Goal: Task Accomplishment & Management: Use online tool/utility

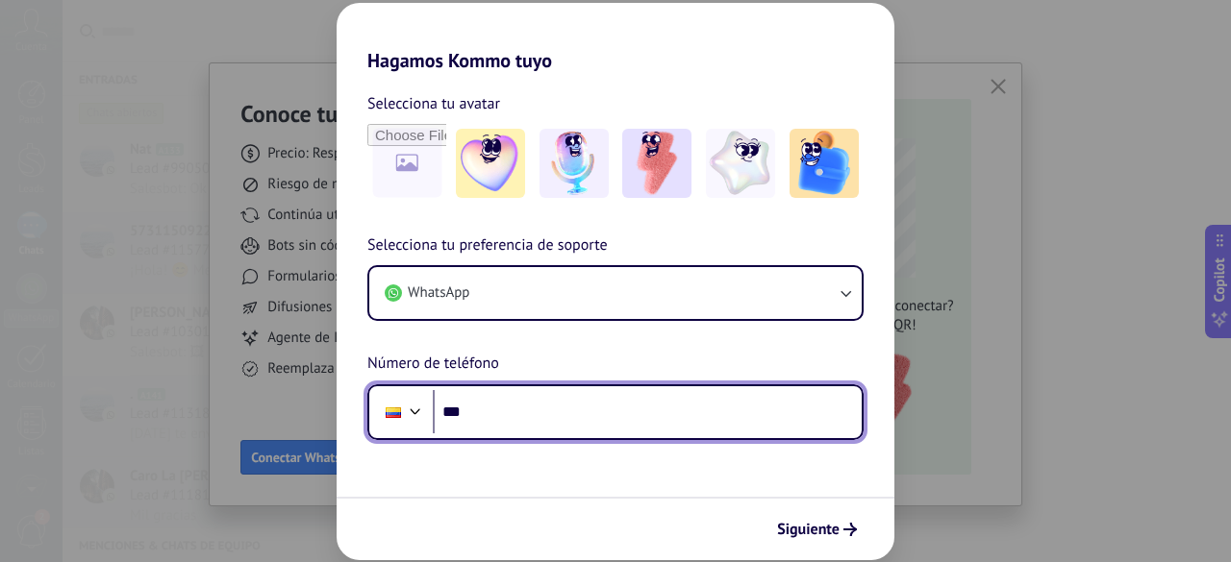
click at [512, 416] on input "***" at bounding box center [647, 412] width 429 height 44
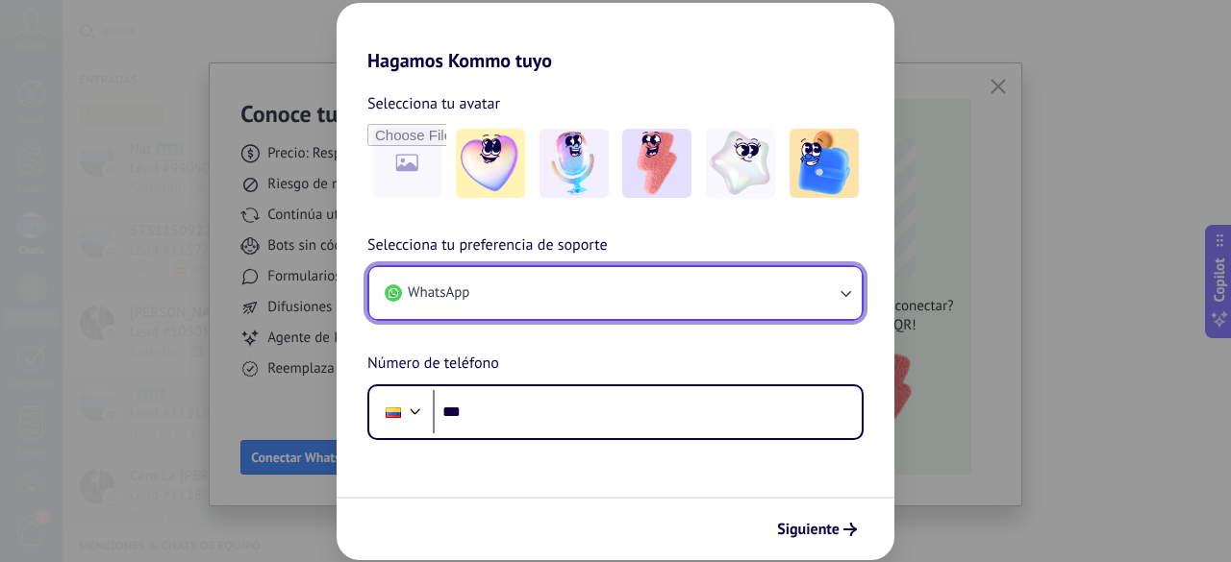
click at [834, 297] on button "WhatsApp" at bounding box center [615, 293] width 492 height 52
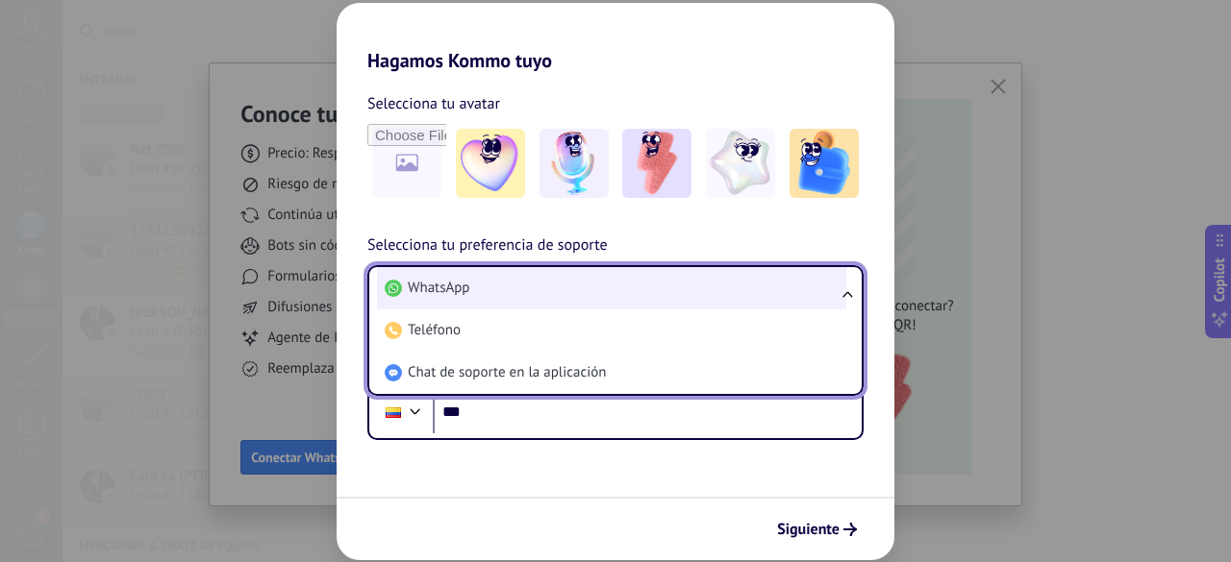
click at [834, 293] on li "WhatsApp" at bounding box center [611, 288] width 469 height 42
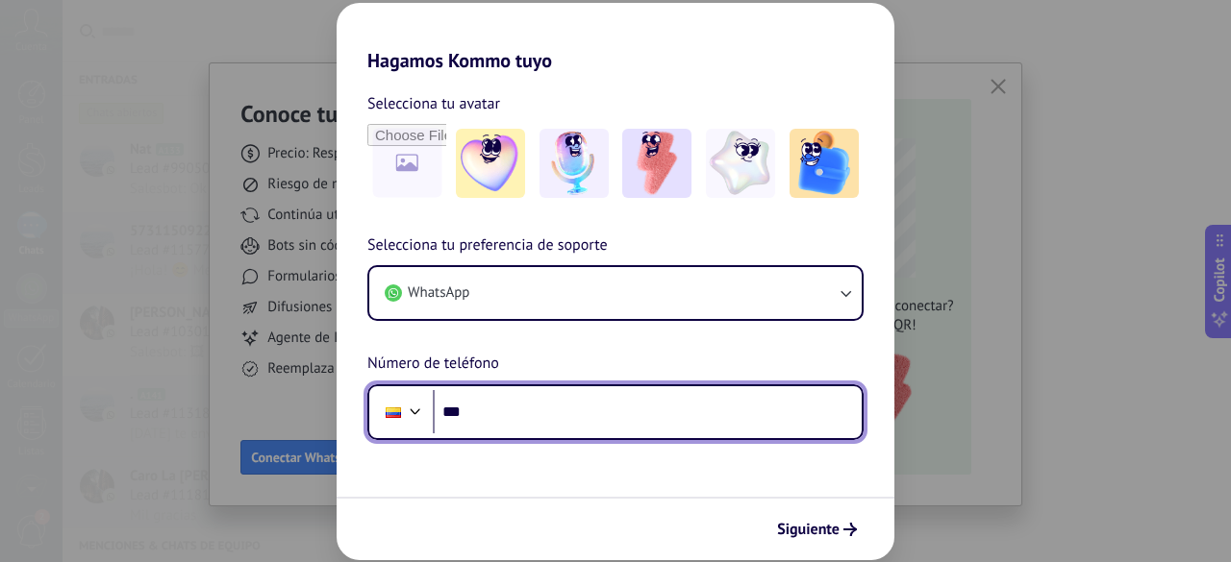
click at [490, 409] on input "***" at bounding box center [647, 412] width 429 height 44
type input "**********"
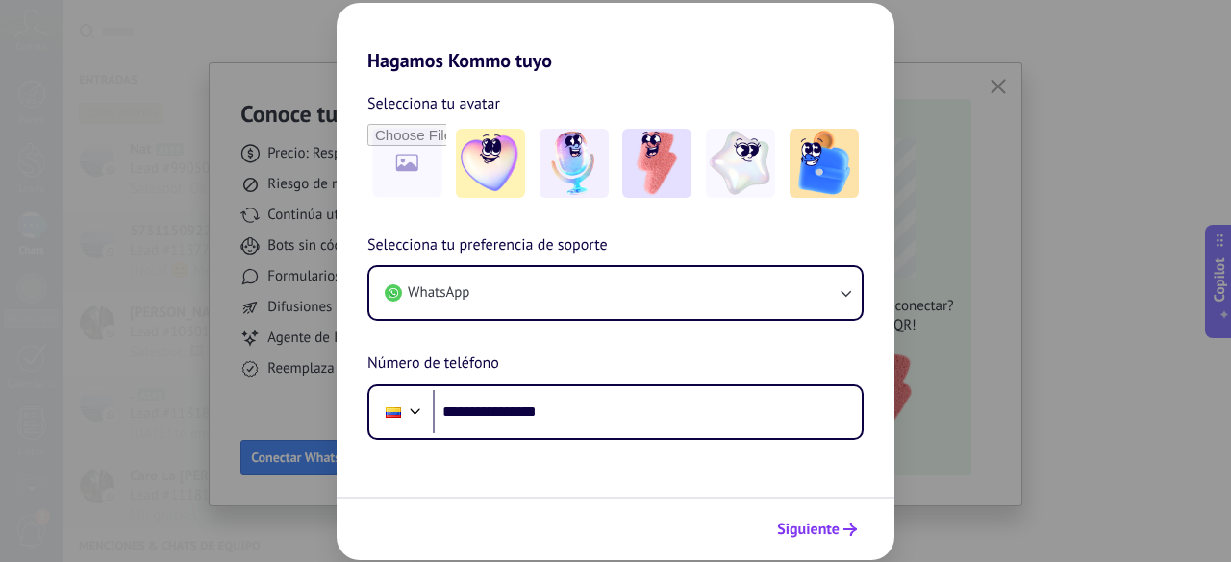
click at [793, 526] on span "Siguiente" at bounding box center [808, 529] width 62 height 13
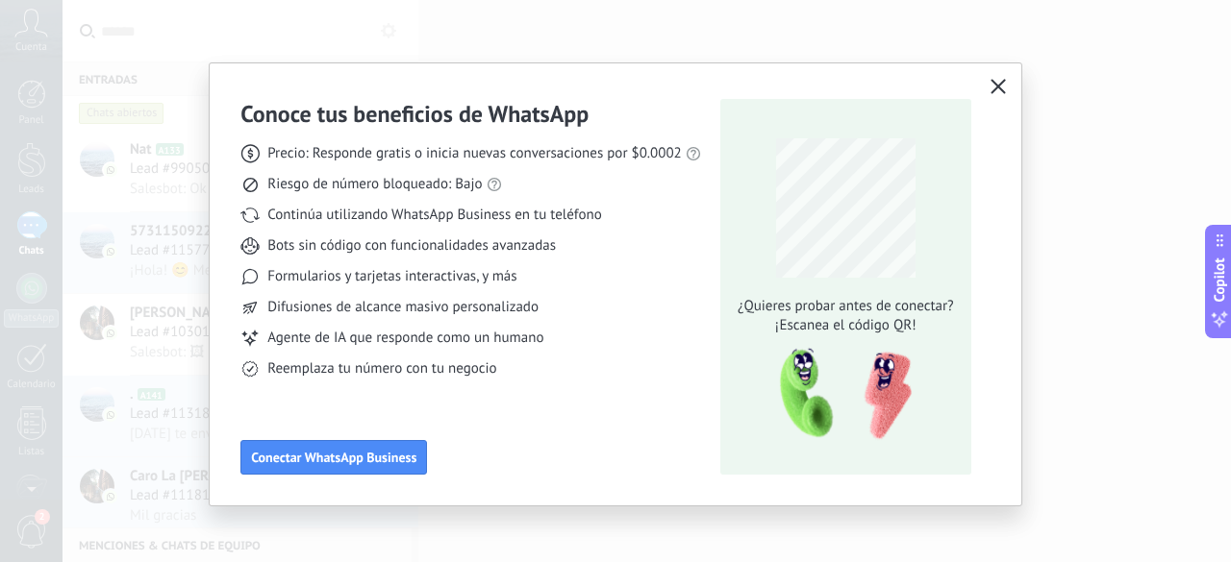
click at [991, 84] on use "button" at bounding box center [997, 86] width 14 height 14
click at [998, 80] on icon "button" at bounding box center [997, 86] width 15 height 15
click at [1003, 83] on button "button" at bounding box center [998, 87] width 25 height 27
click at [322, 449] on button "Conectar WhatsApp Business" at bounding box center [333, 457] width 187 height 35
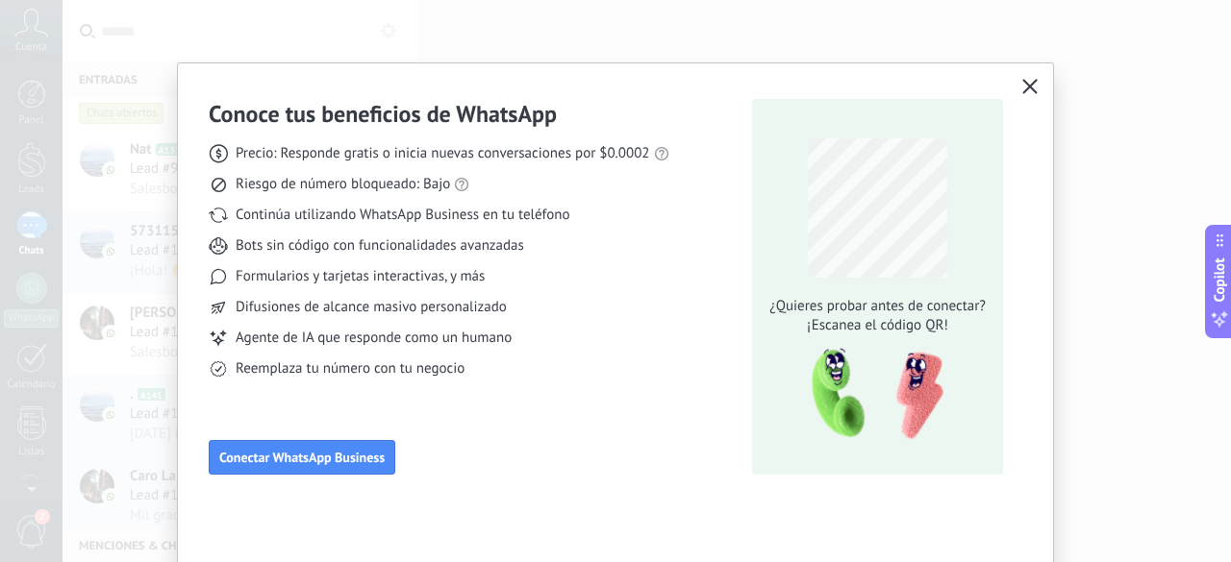
click at [1000, 87] on div "Conoce tus beneficios de WhatsApp Precio: Responde gratis o inicia nuevas conve…" at bounding box center [615, 284] width 875 height 442
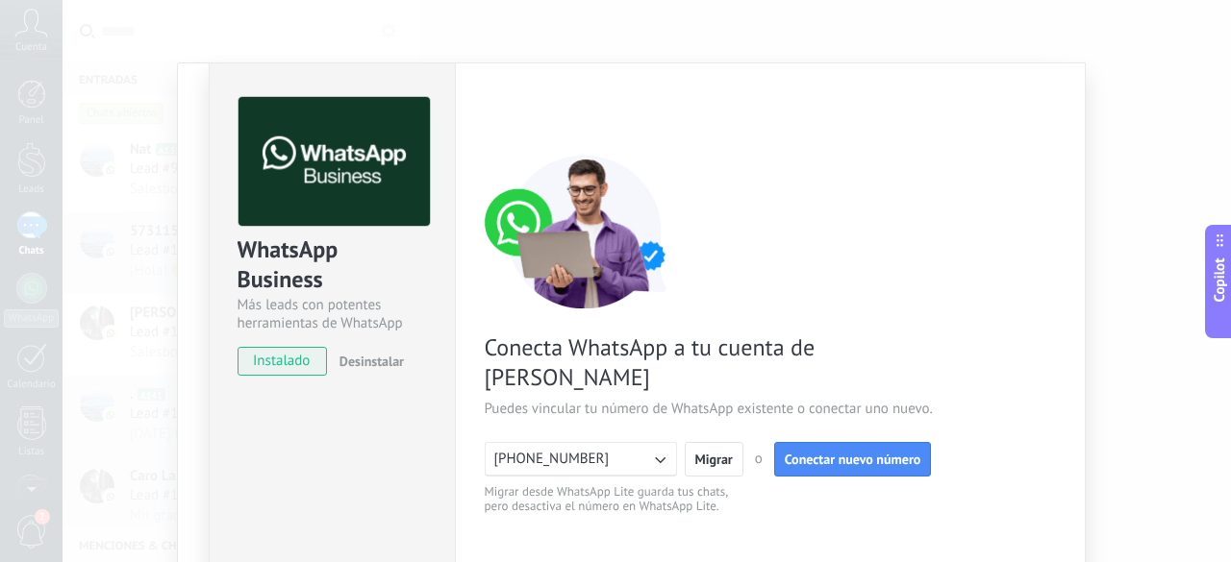
drag, startPoint x: 1230, startPoint y: 145, endPoint x: 1069, endPoint y: 143, distance: 160.6
click at [1069, 143] on div "WhatsApp Business Más leads con potentes herramientas de WhatsApp instalado Des…" at bounding box center [646, 281] width 1168 height 562
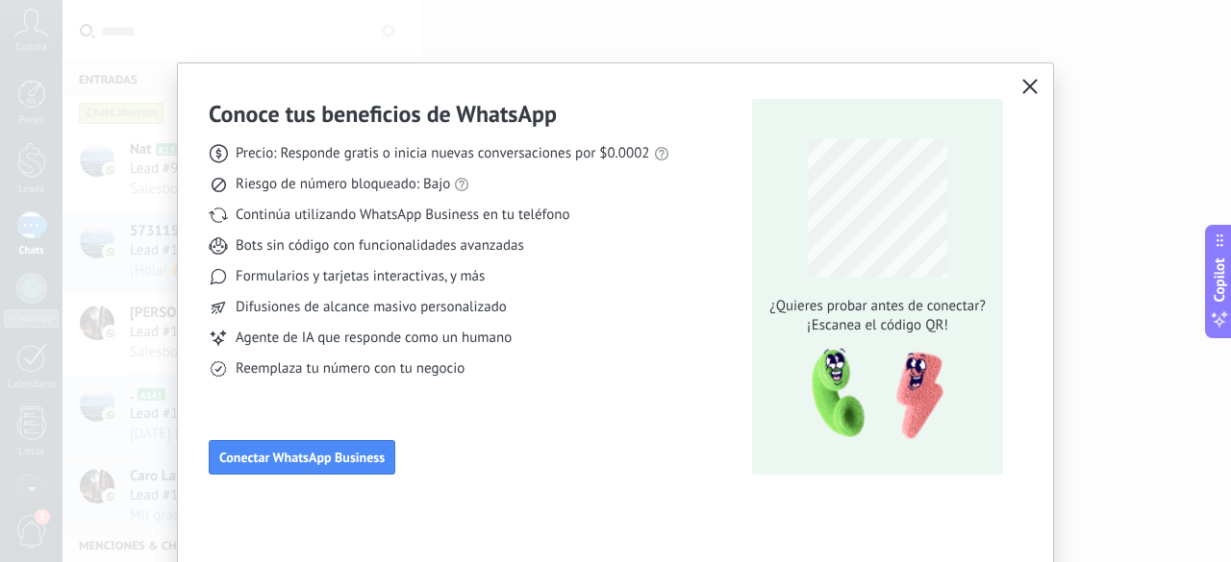
click at [1025, 82] on icon "button" at bounding box center [1029, 86] width 15 height 15
click at [1035, 87] on button "button" at bounding box center [1029, 87] width 25 height 27
click at [1027, 84] on icon "button" at bounding box center [1029, 86] width 15 height 15
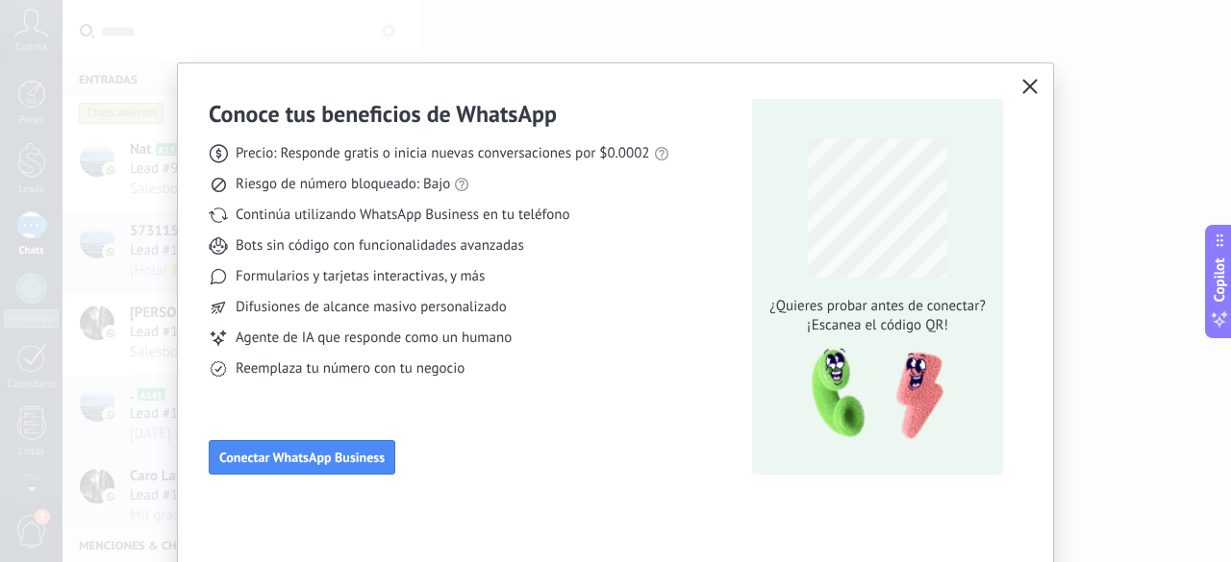
click at [112, 384] on div "Conoce tus beneficios de WhatsApp Precio: Responde gratis o inicia nuevas conve…" at bounding box center [615, 281] width 1231 height 562
click at [1036, 86] on button "button" at bounding box center [1029, 87] width 25 height 27
click at [1027, 81] on icon "button" at bounding box center [1029, 86] width 15 height 15
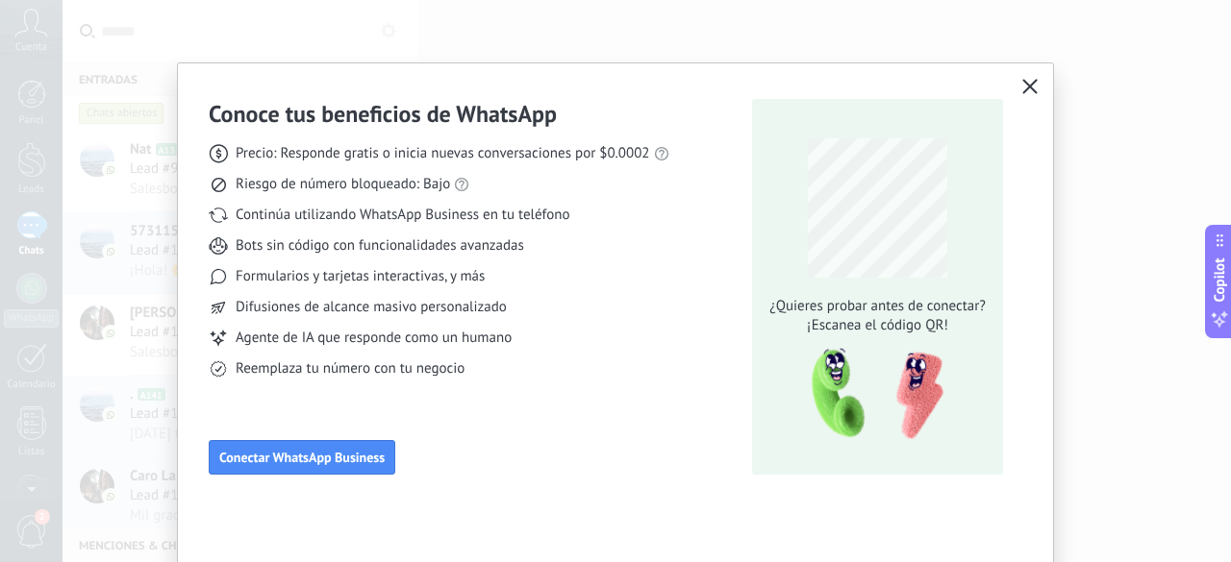
click at [1027, 81] on icon "button" at bounding box center [1029, 86] width 15 height 15
click at [320, 455] on span "Conectar WhatsApp Business" at bounding box center [301, 457] width 165 height 13
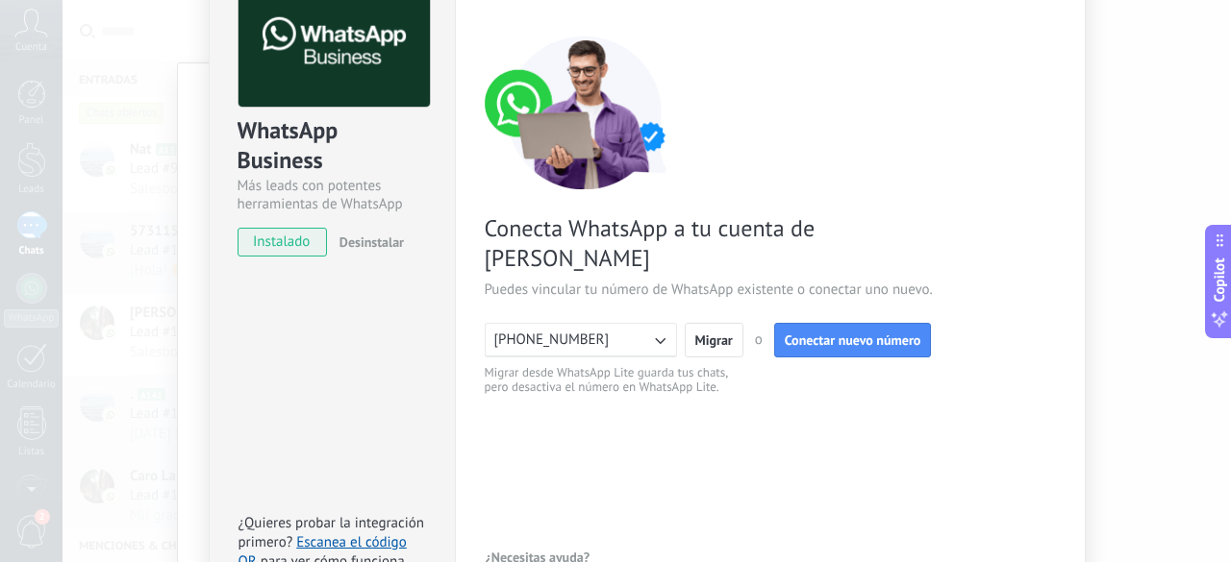
scroll to position [117, 0]
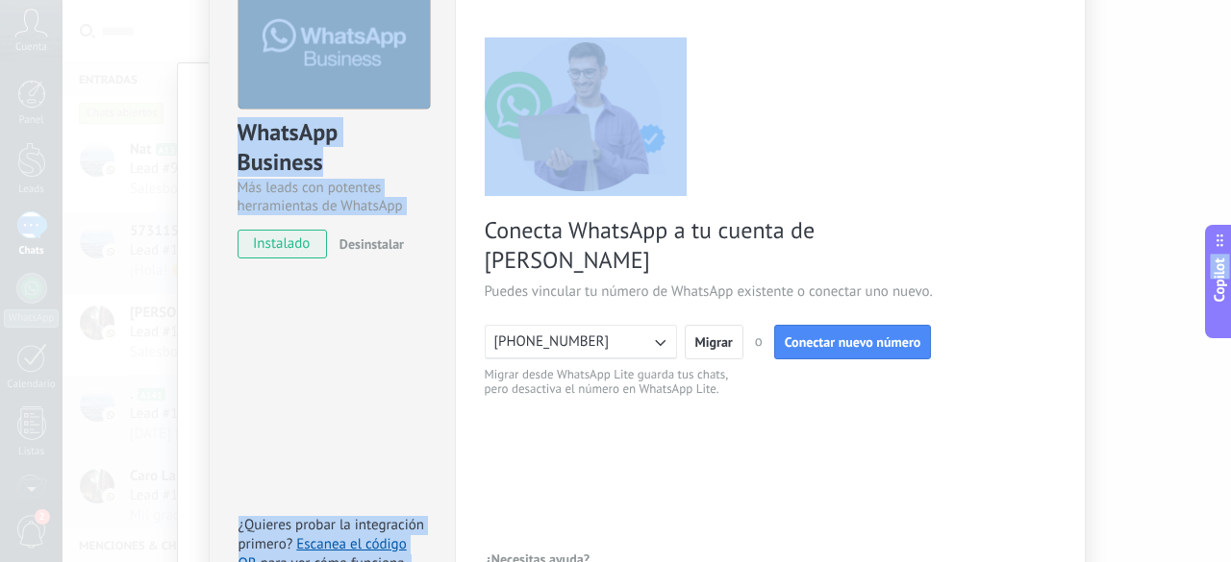
drag, startPoint x: 1230, startPoint y: 107, endPoint x: 1221, endPoint y: 277, distance: 170.4
type textarea "**********"
click at [1215, 277] on body ".abccls-1,.abccls-2{fill-rule:evenodd}.abccls-2{fill:#fff} .abfcls-1{fill:none}…" at bounding box center [615, 281] width 1231 height 562
click at [1084, 185] on div "WhatsApp Business Más leads con potentes herramientas de WhatsApp instalado Des…" at bounding box center [646, 281] width 1168 height 562
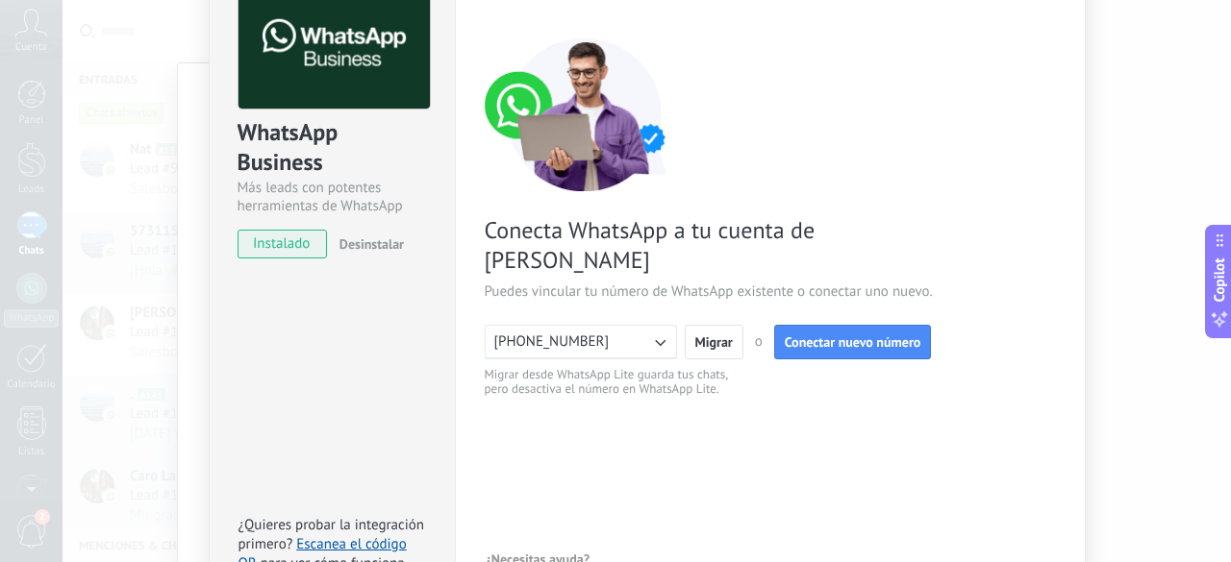
scroll to position [0, 0]
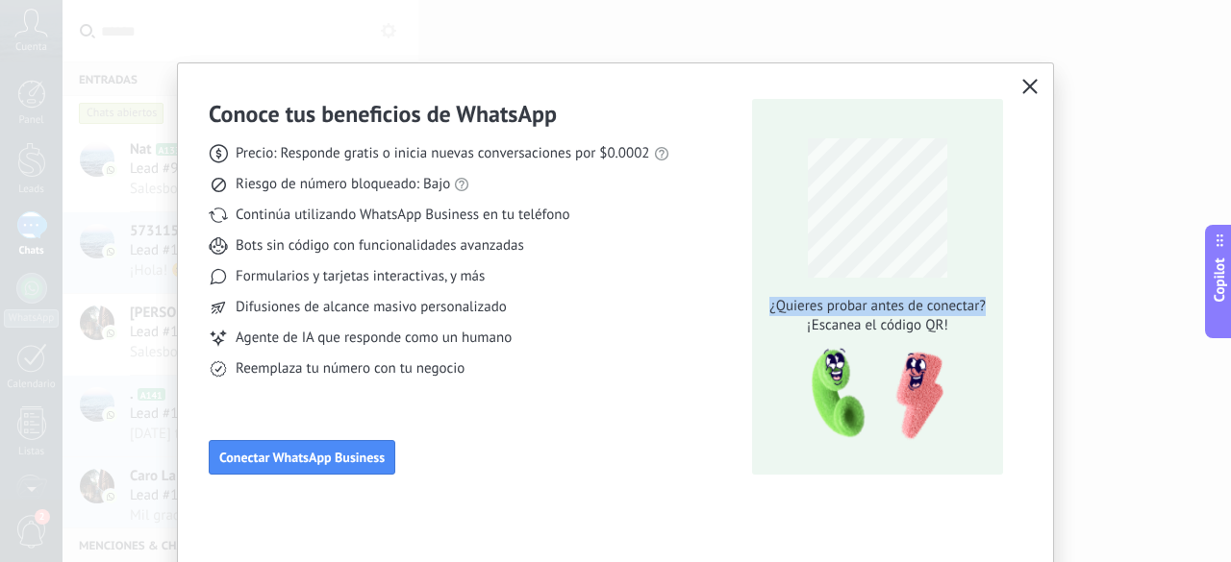
drag, startPoint x: 1223, startPoint y: 168, endPoint x: 1170, endPoint y: 470, distance: 306.5
click at [1170, 470] on div "Conoce tus beneficios de WhatsApp Precio: Responde gratis o inicia nuevas conve…" at bounding box center [615, 281] width 1231 height 562
click at [1026, 114] on div "Conoce tus beneficios de WhatsApp Precio: Responde gratis o inicia nuevas conve…" at bounding box center [615, 284] width 875 height 442
click at [1025, 82] on icon "button" at bounding box center [1029, 86] width 15 height 15
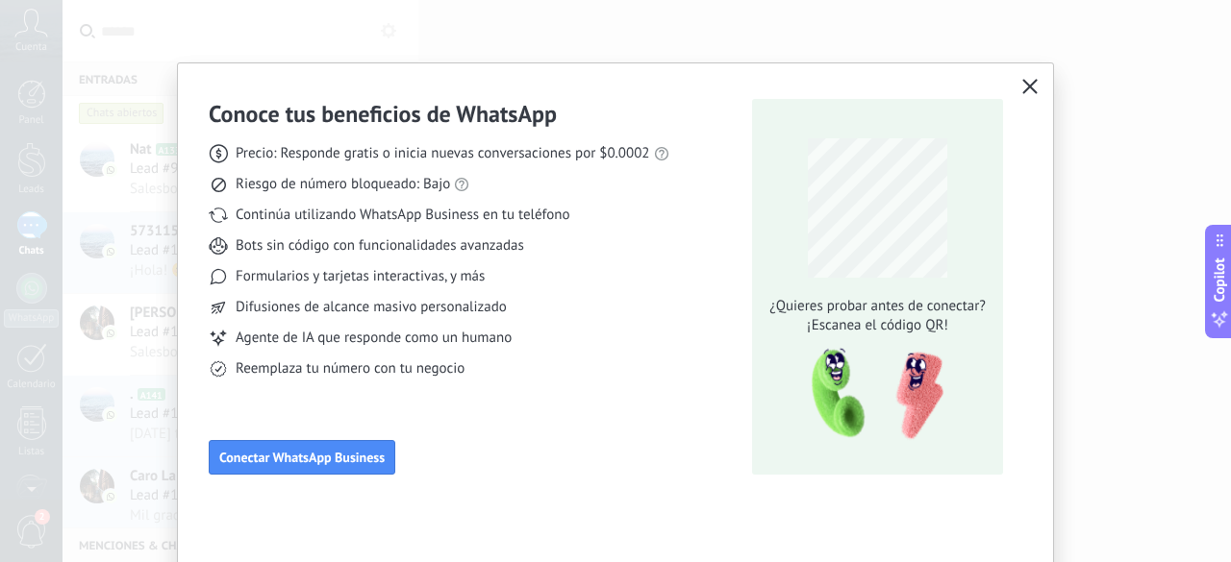
click at [1025, 82] on icon "button" at bounding box center [1029, 86] width 15 height 15
click at [321, 33] on div "Conoce tus beneficios de WhatsApp Precio: Responde gratis o inicia nuevas conve…" at bounding box center [615, 281] width 1231 height 562
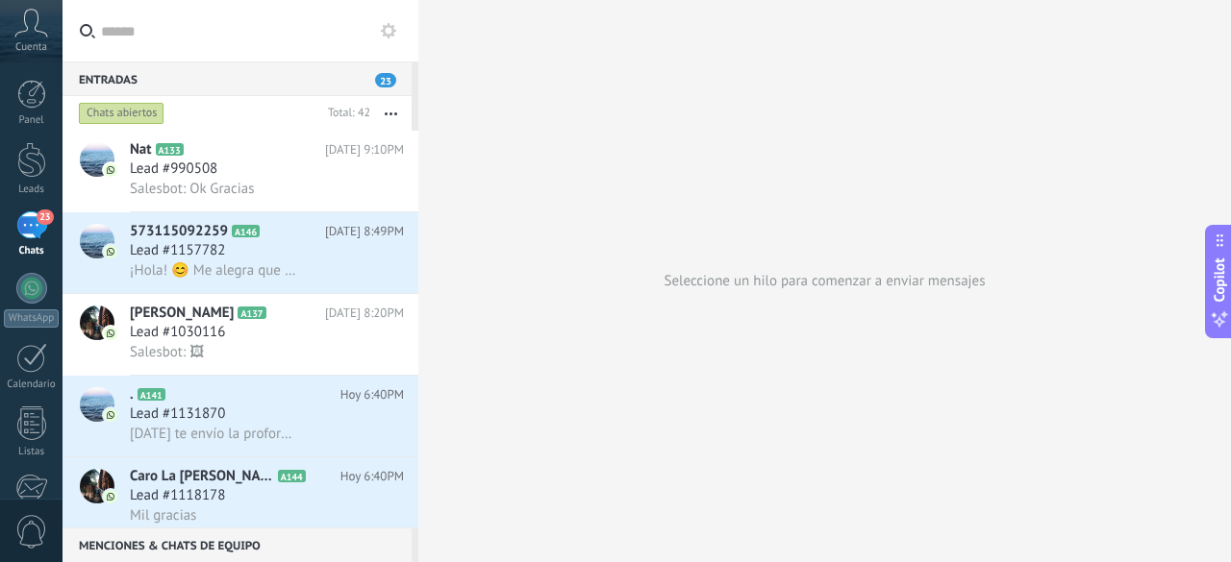
click at [413, 138] on div "Entradas 23 Chats abiertos Total: 42 Silenciar Acciones múltiples" at bounding box center [646, 281] width 1168 height 562
click at [37, 41] on span "Cuenta" at bounding box center [31, 47] width 32 height 12
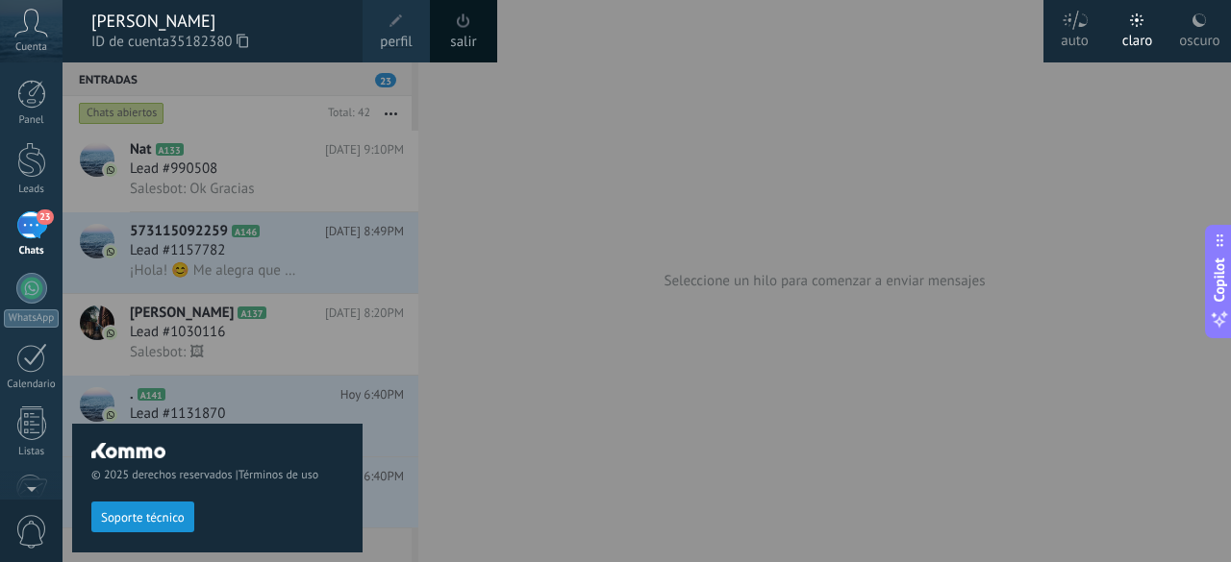
click at [37, 41] on span "Cuenta" at bounding box center [31, 47] width 32 height 12
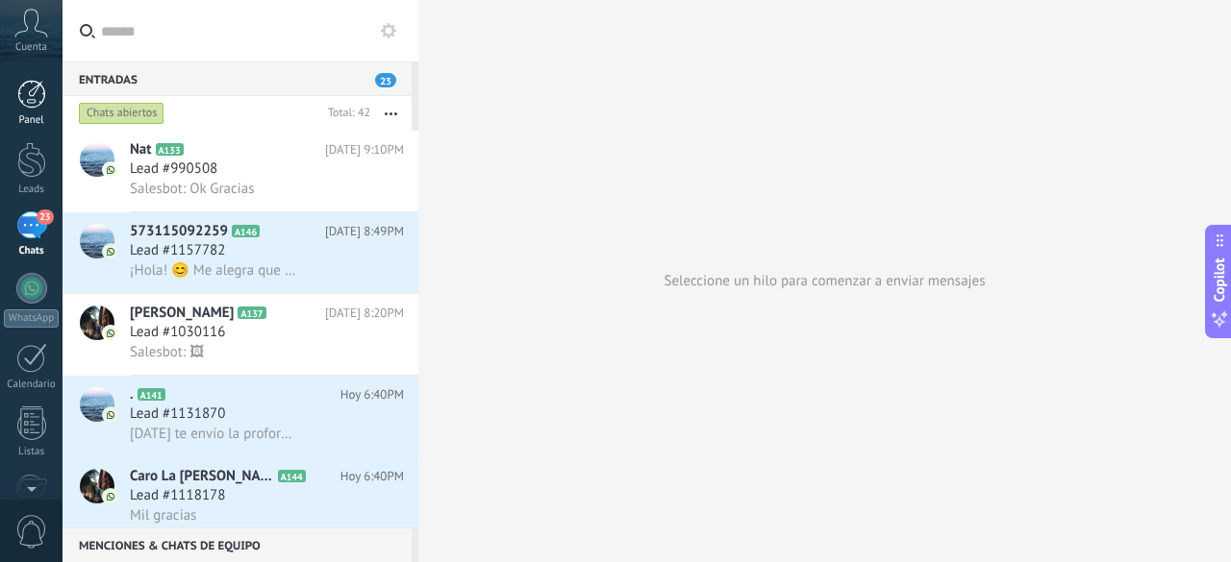
click at [33, 87] on div at bounding box center [31, 94] width 29 height 29
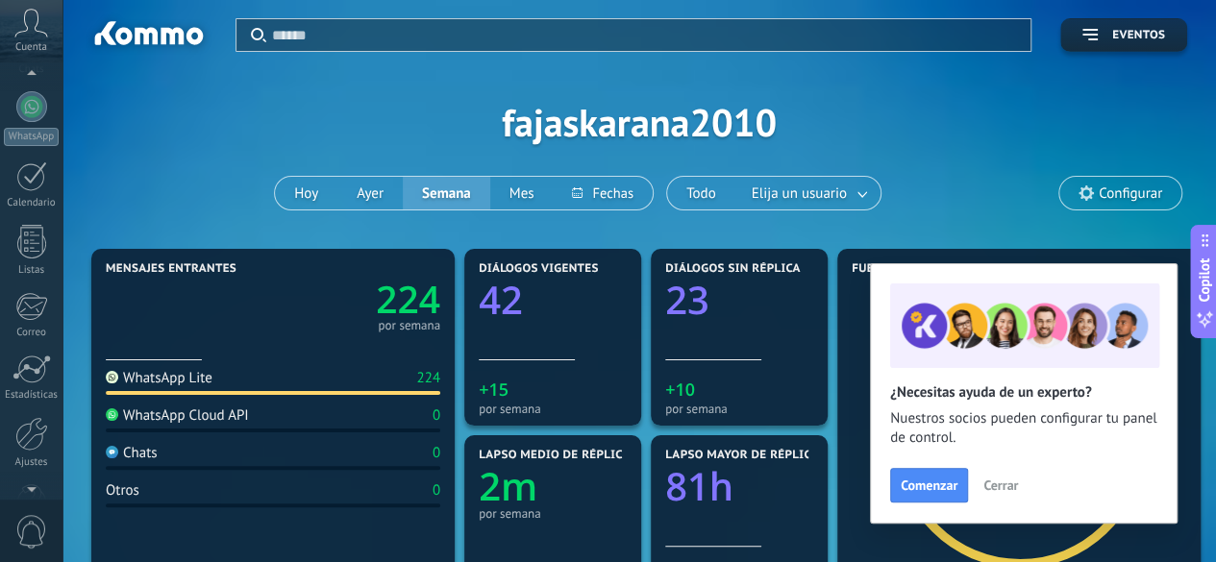
scroll to position [230, 0]
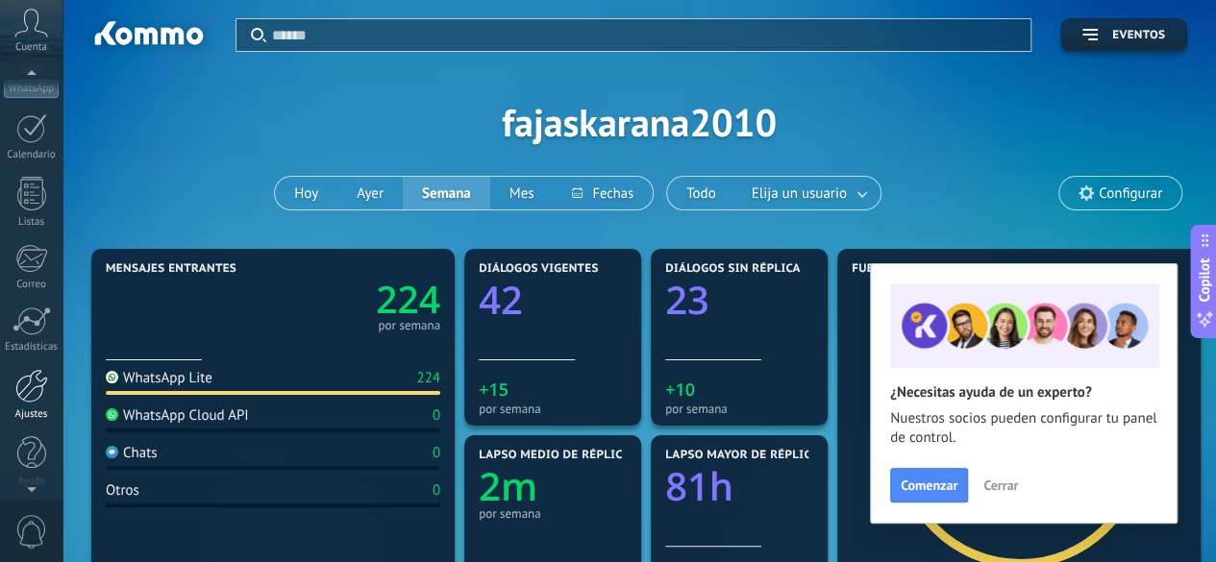
click at [33, 396] on div at bounding box center [31, 386] width 33 height 34
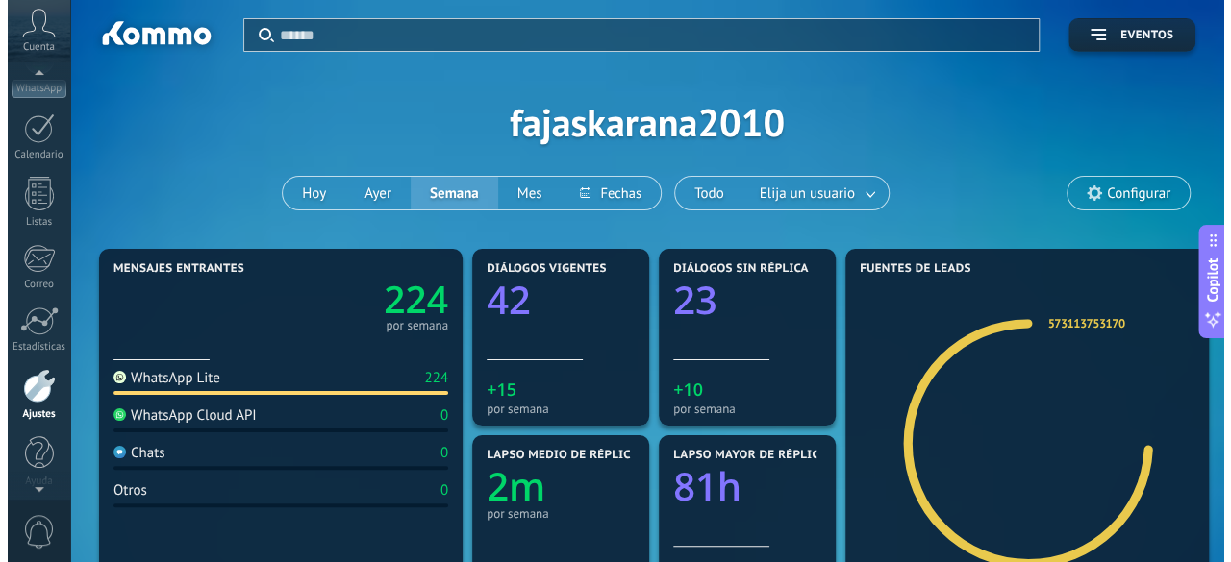
scroll to position [236, 0]
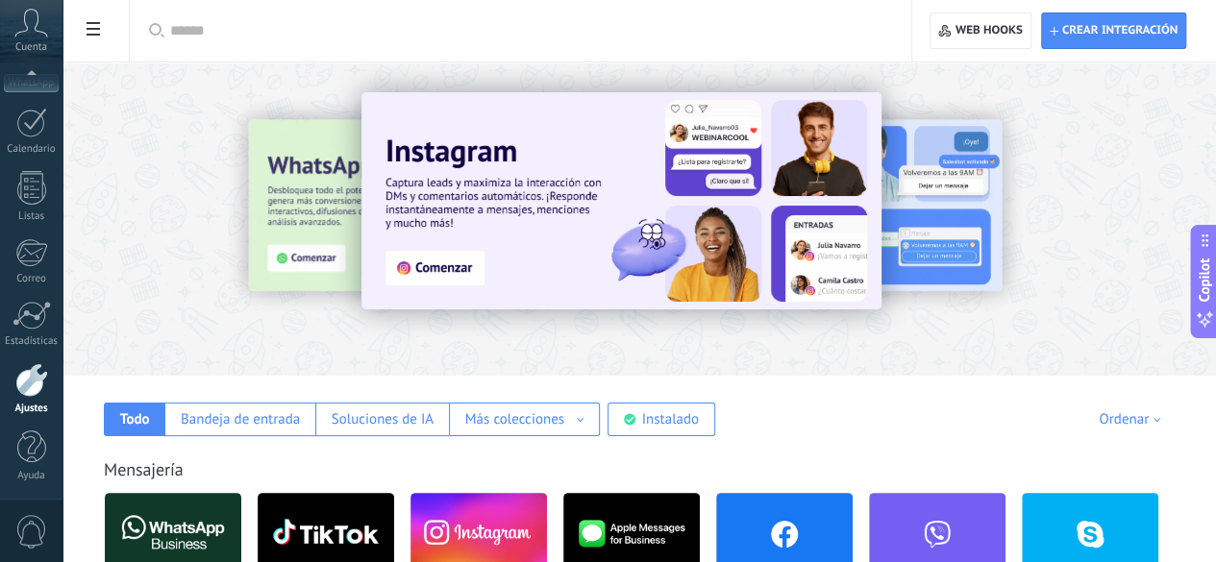
click at [574, 262] on img at bounding box center [622, 200] width 520 height 217
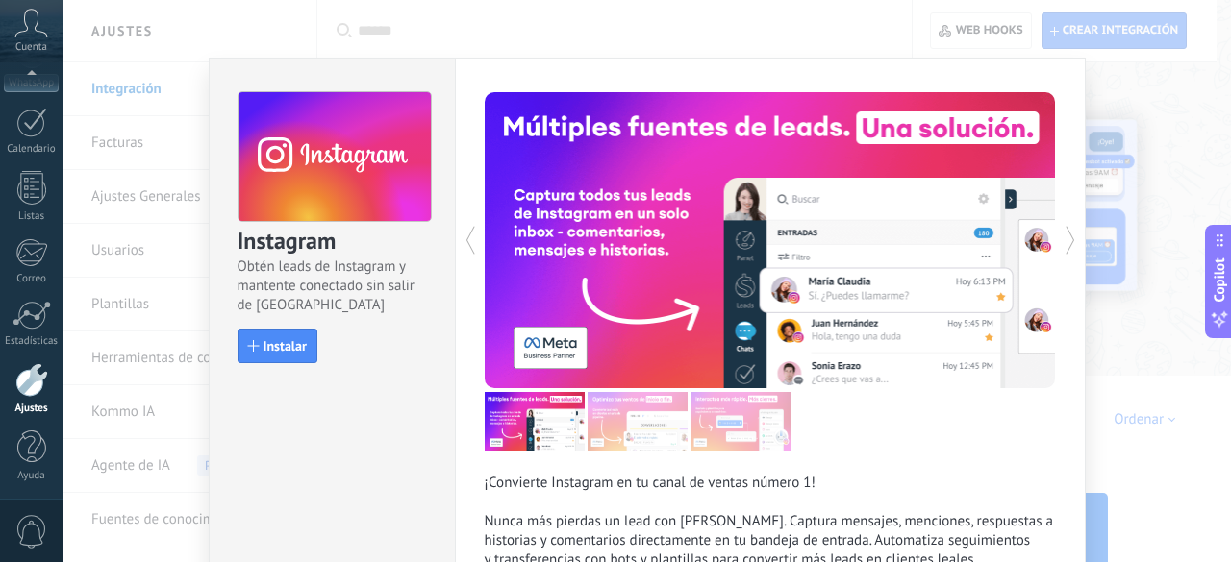
scroll to position [0, 0]
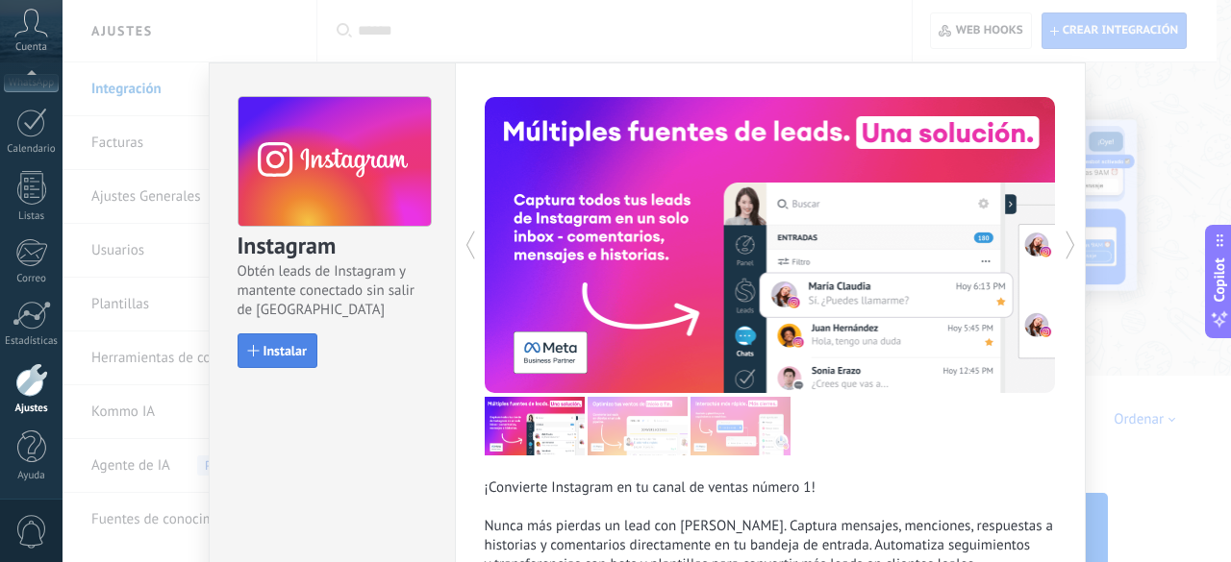
click at [271, 355] on span "Instalar" at bounding box center [284, 350] width 43 height 13
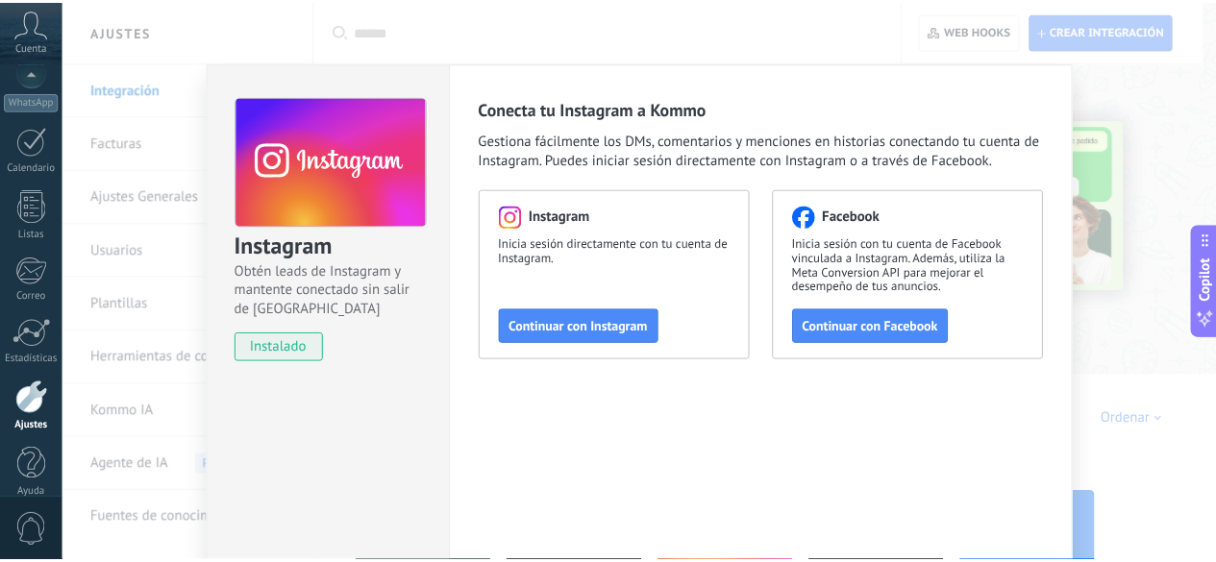
scroll to position [236, 0]
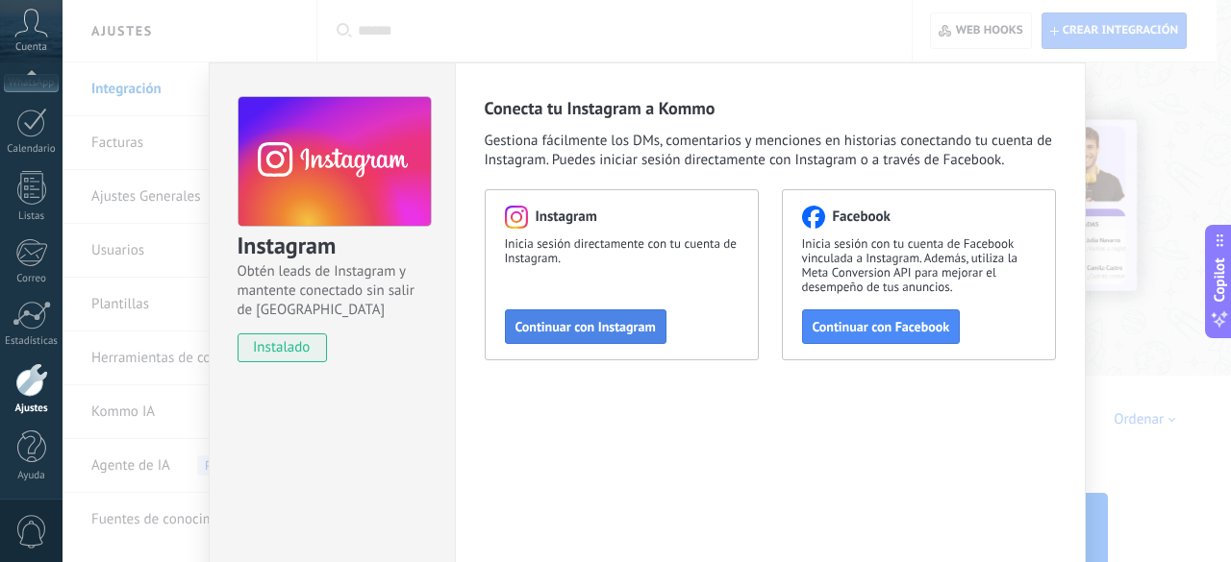
click at [602, 332] on span "Continuar con Instagram" at bounding box center [585, 326] width 140 height 13
click at [610, 324] on span "Continuar con Instagram" at bounding box center [585, 326] width 140 height 13
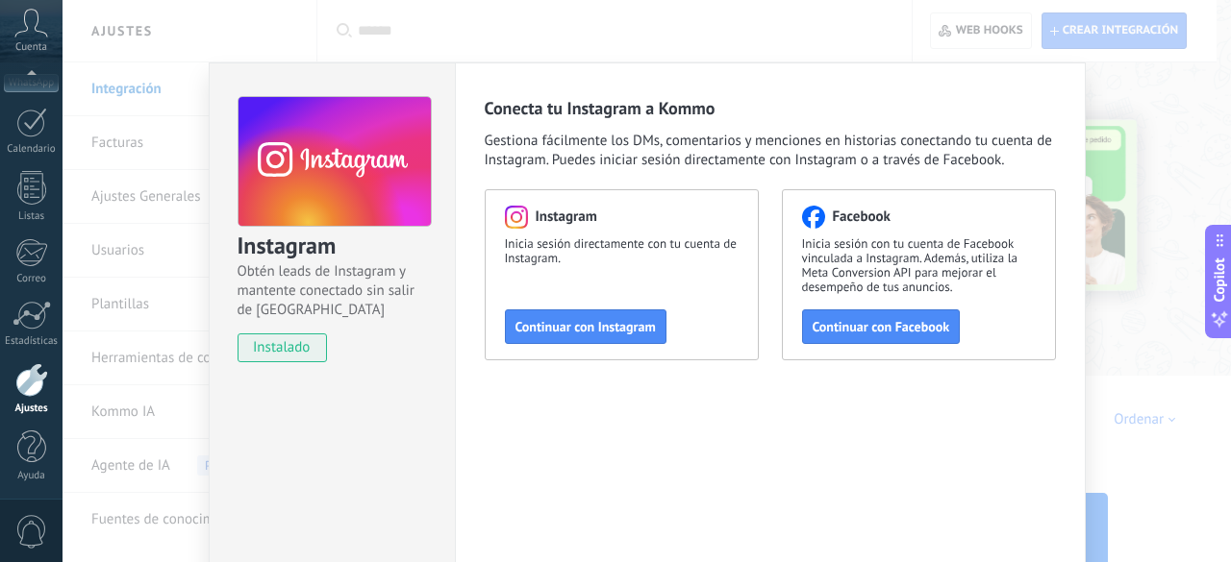
click at [1115, 149] on div "Instagram Obtén leads de Instagram y mantente conectado sin salir de Kommo inst…" at bounding box center [646, 281] width 1168 height 562
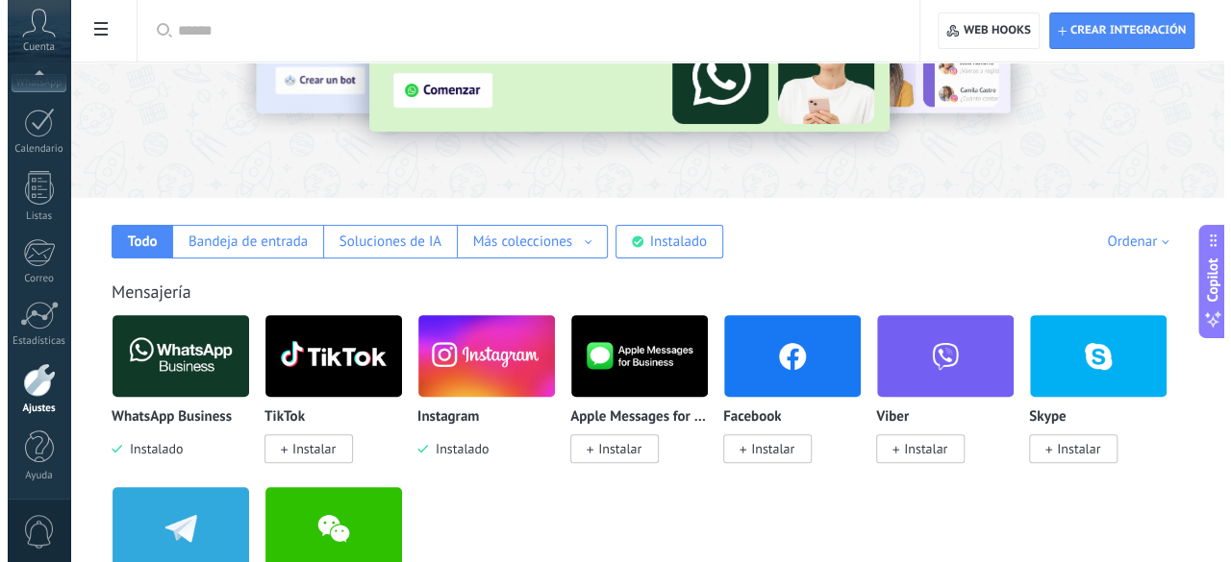
scroll to position [155, 0]
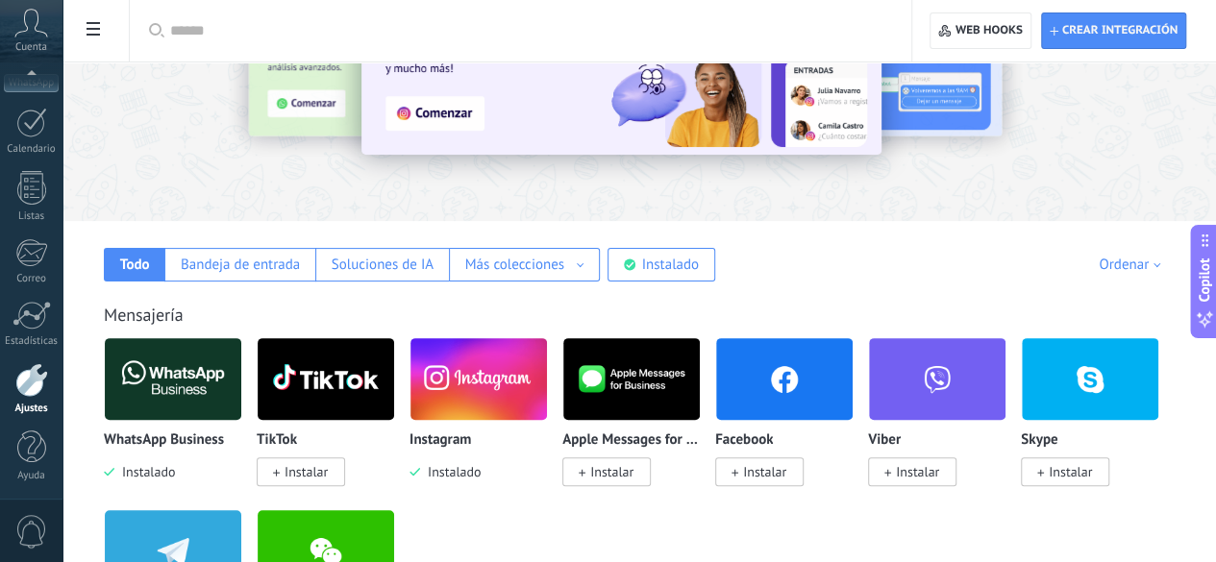
click at [547, 387] on img at bounding box center [479, 379] width 137 height 93
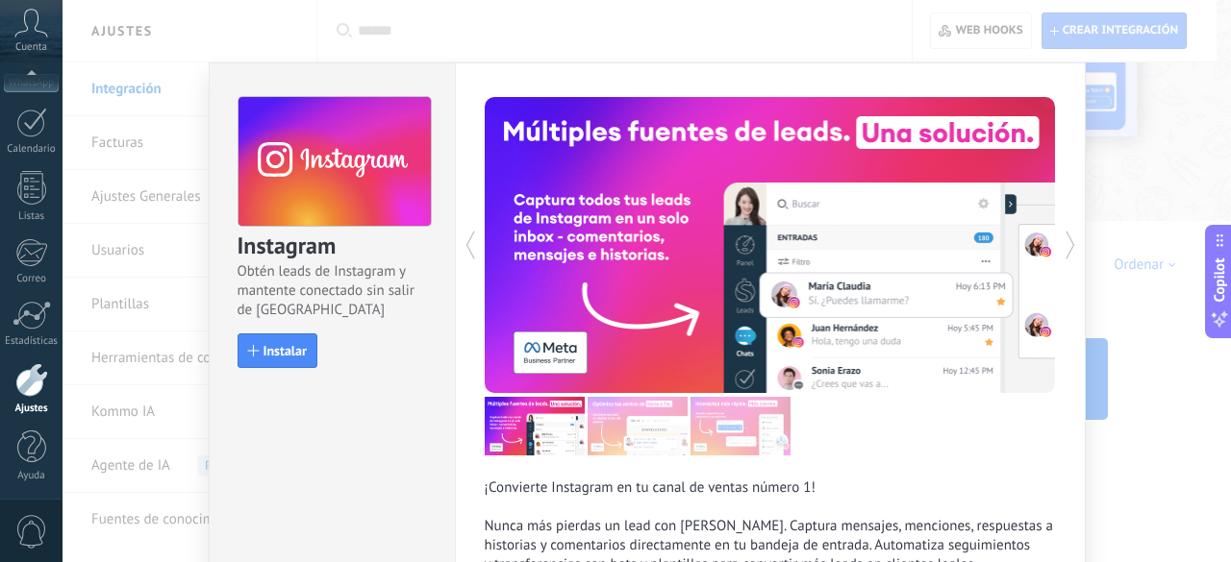
drag, startPoint x: 1230, startPoint y: 71, endPoint x: 1228, endPoint y: 109, distance: 37.5
click at [1228, 109] on div "Instagram Obtén leads de Instagram y mantente conectado sin salir de Kommo Inst…" at bounding box center [646, 281] width 1168 height 562
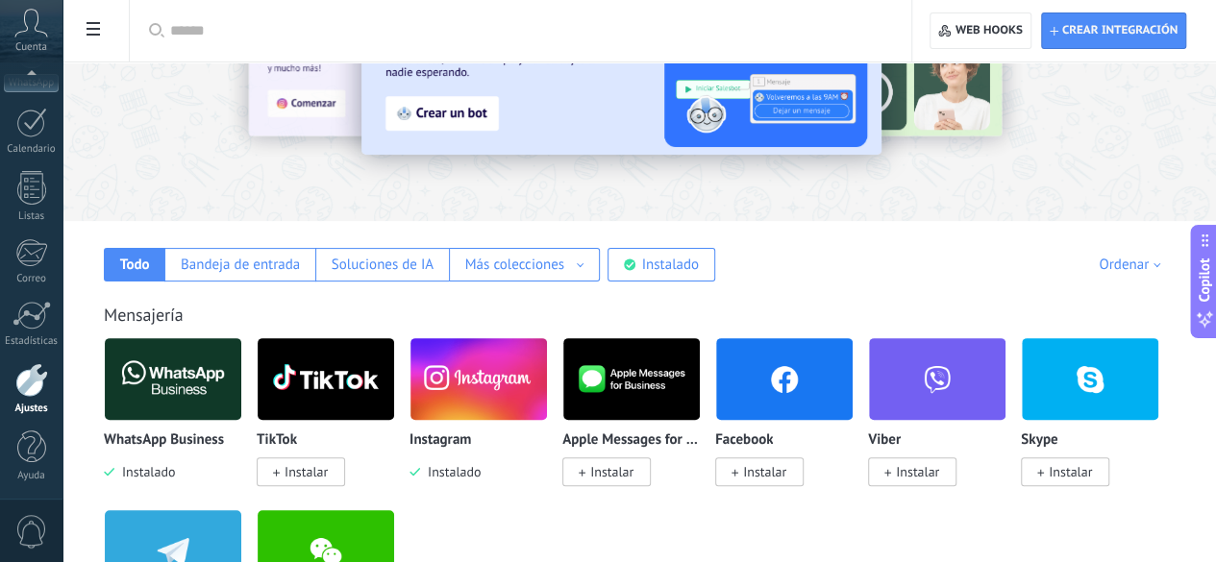
click at [547, 405] on img at bounding box center [479, 379] width 137 height 93
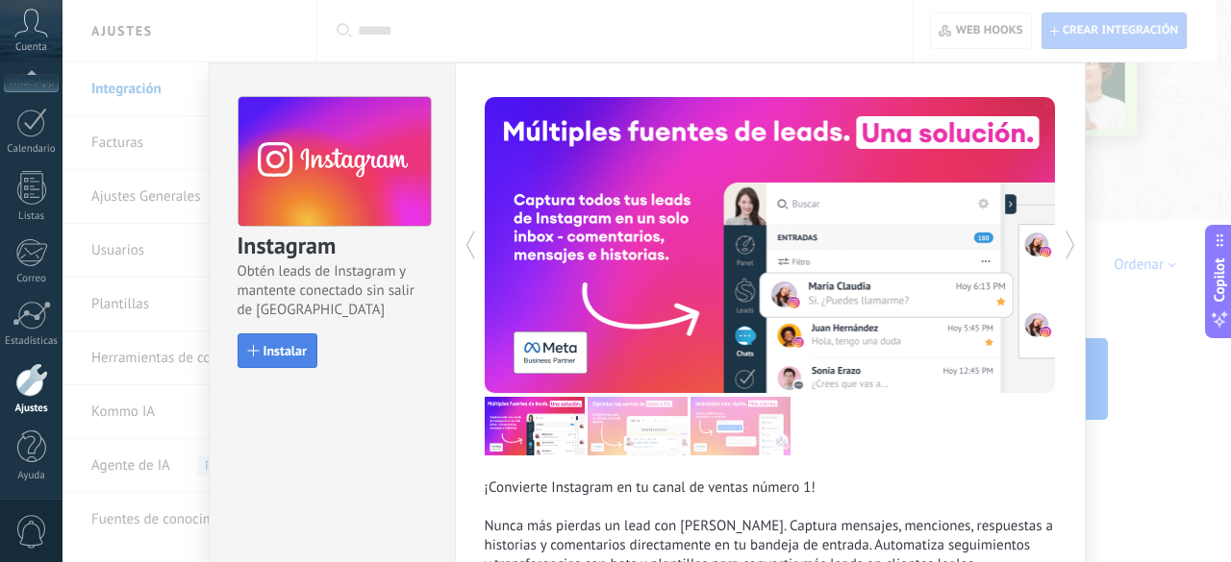
click at [281, 351] on span "Instalar" at bounding box center [284, 350] width 43 height 13
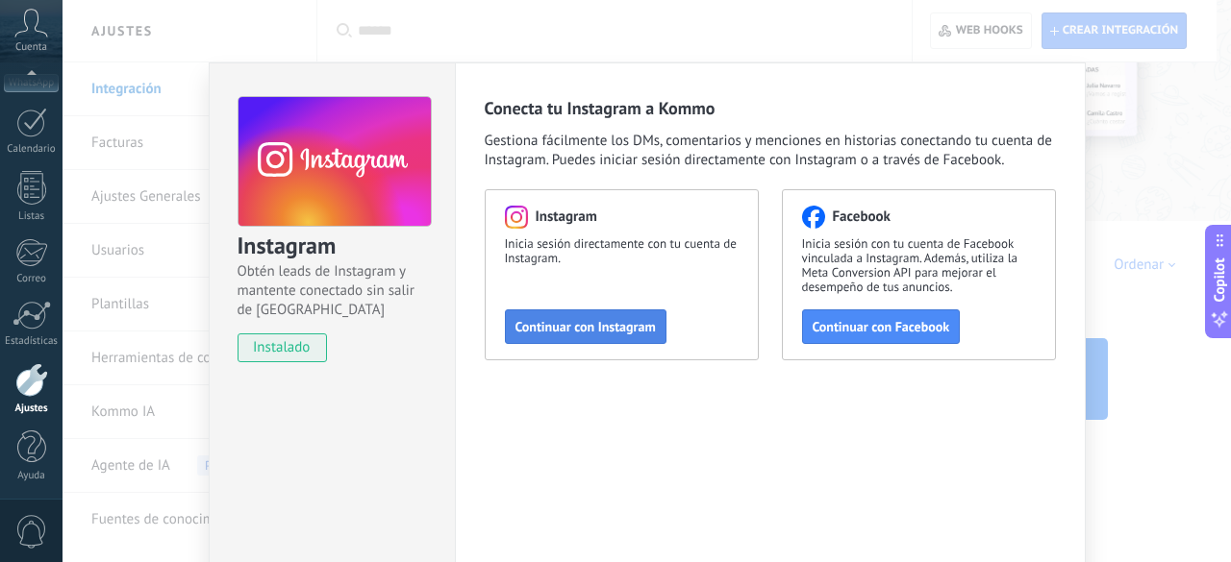
click at [544, 326] on span "Continuar con Instagram" at bounding box center [585, 326] width 140 height 13
